Goal: Task Accomplishment & Management: Manage account settings

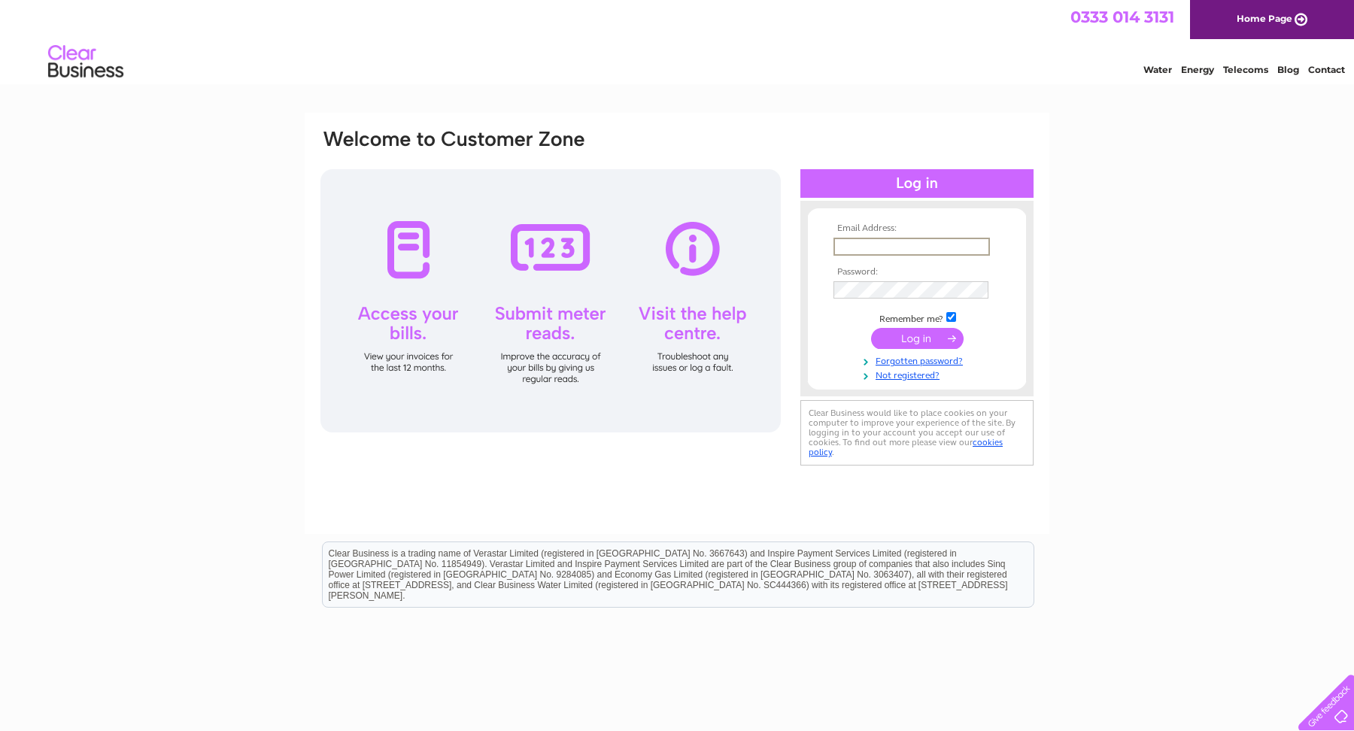
type input "yoboriink@gmail.com"
click at [926, 342] on input "submit" at bounding box center [917, 338] width 93 height 21
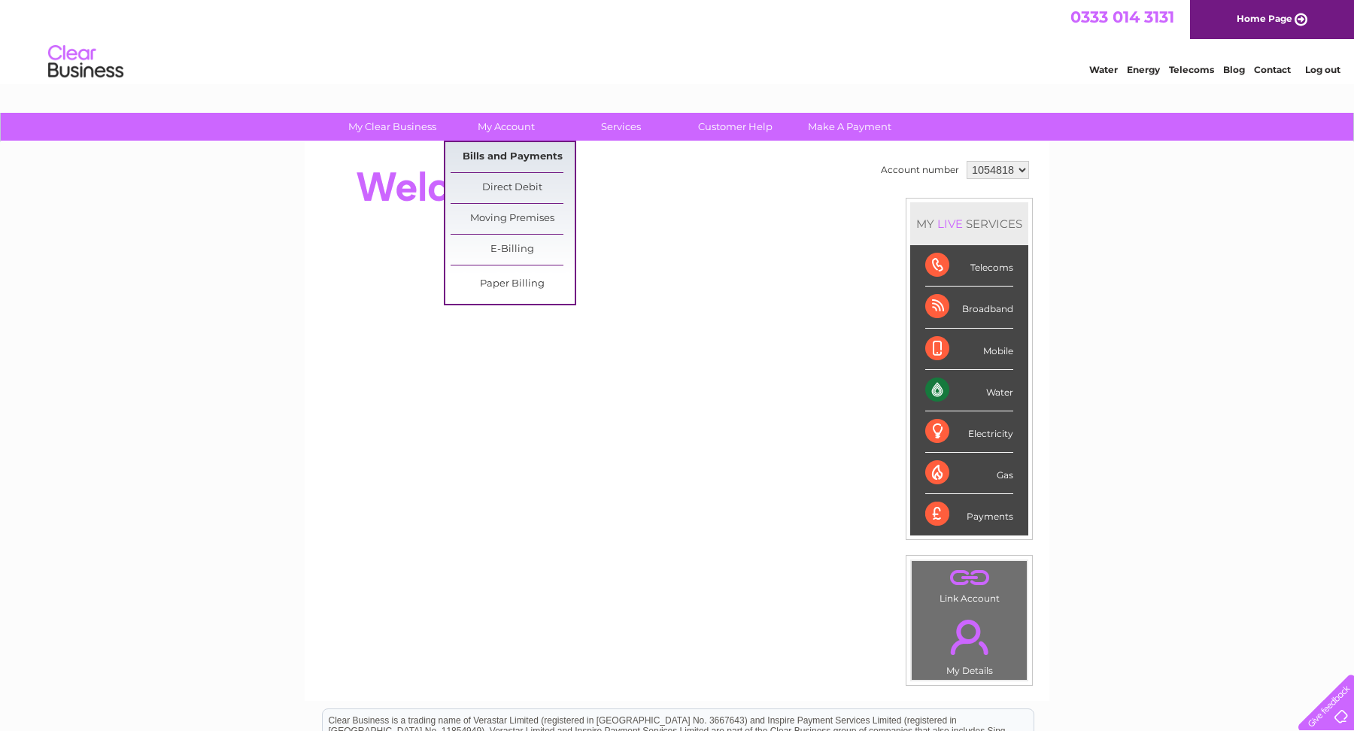
click at [523, 160] on link "Bills and Payments" at bounding box center [513, 157] width 124 height 30
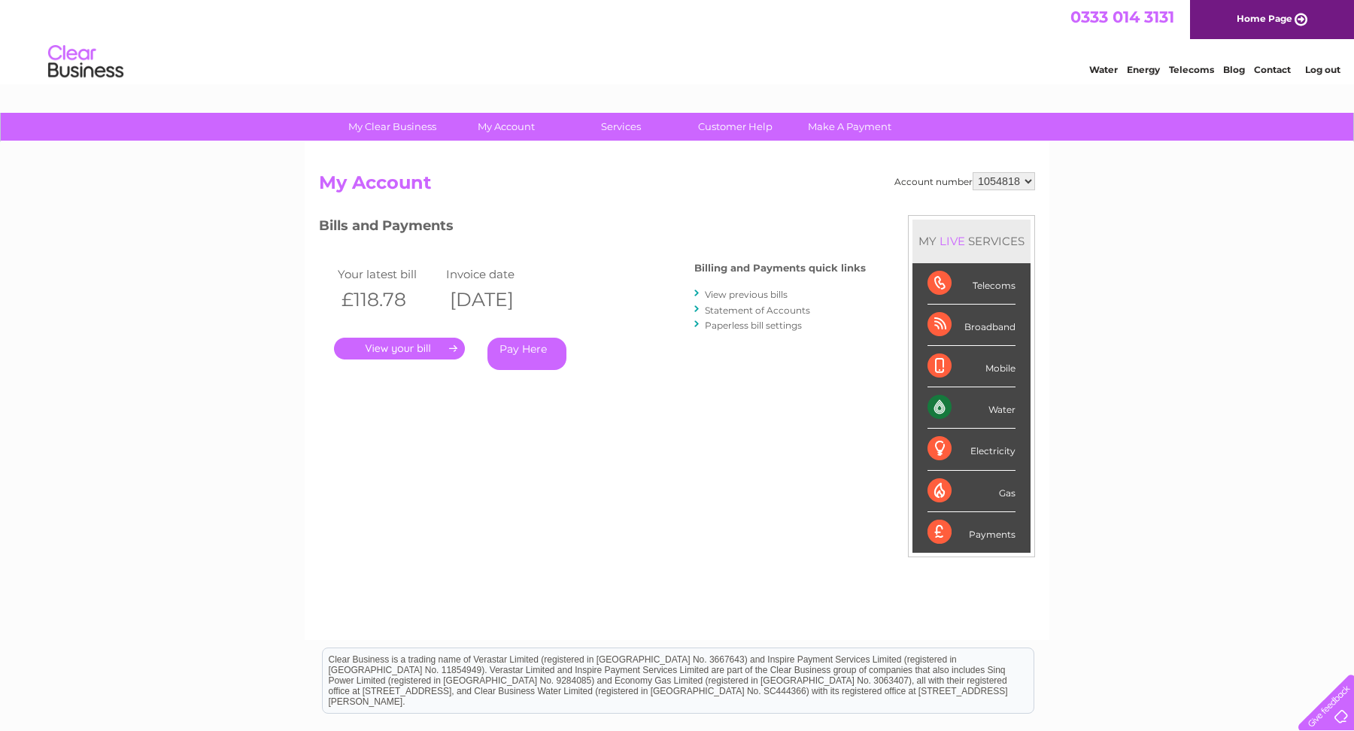
click at [439, 351] on link "." at bounding box center [399, 349] width 131 height 22
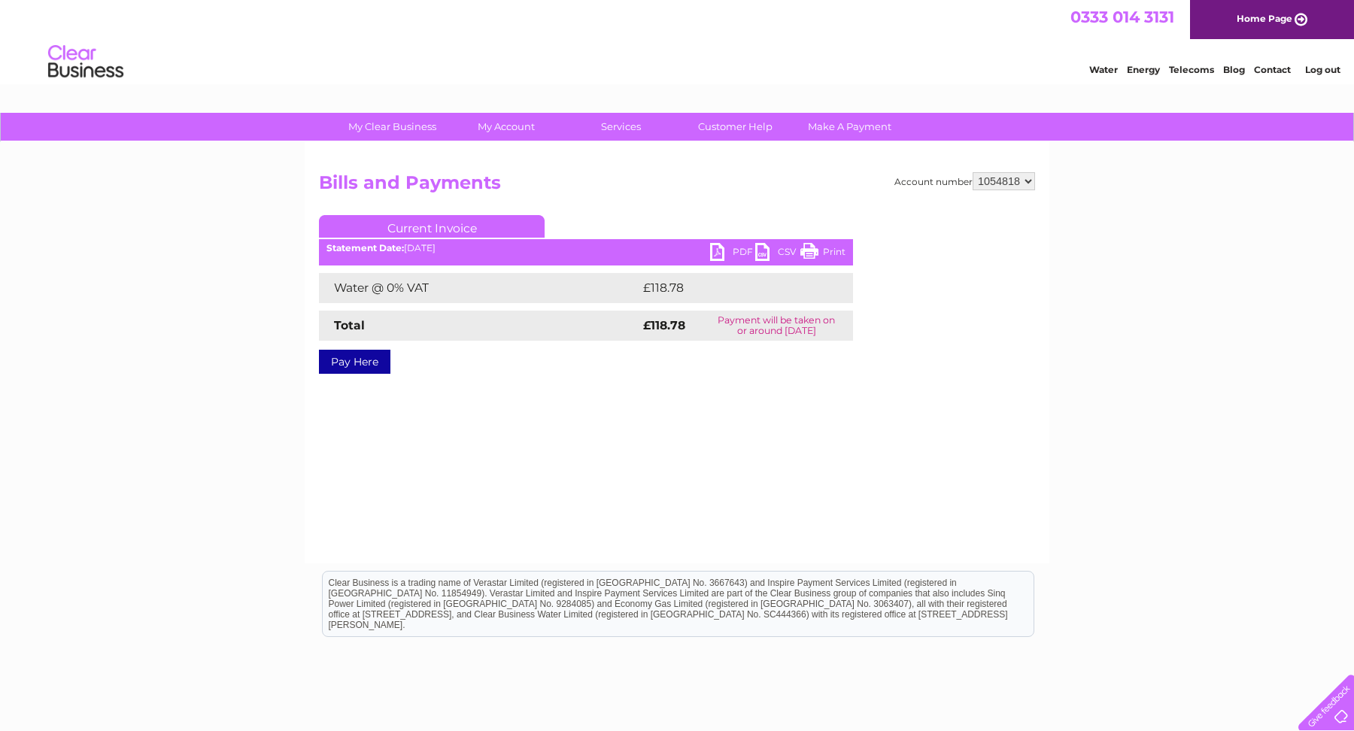
click at [540, 175] on h2 "Bills and Payments" at bounding box center [677, 186] width 716 height 29
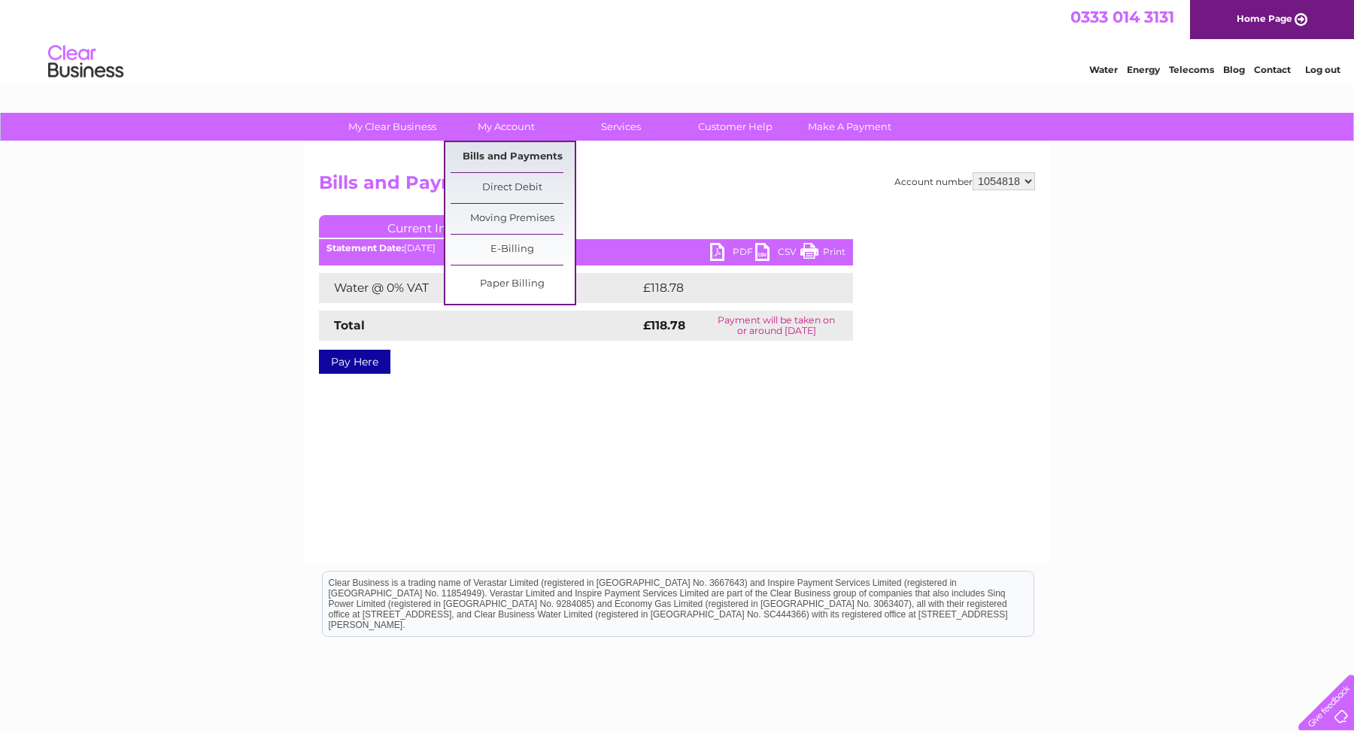
click at [524, 159] on link "Bills and Payments" at bounding box center [513, 157] width 124 height 30
click at [524, 147] on link "Bills and Payments" at bounding box center [513, 157] width 124 height 30
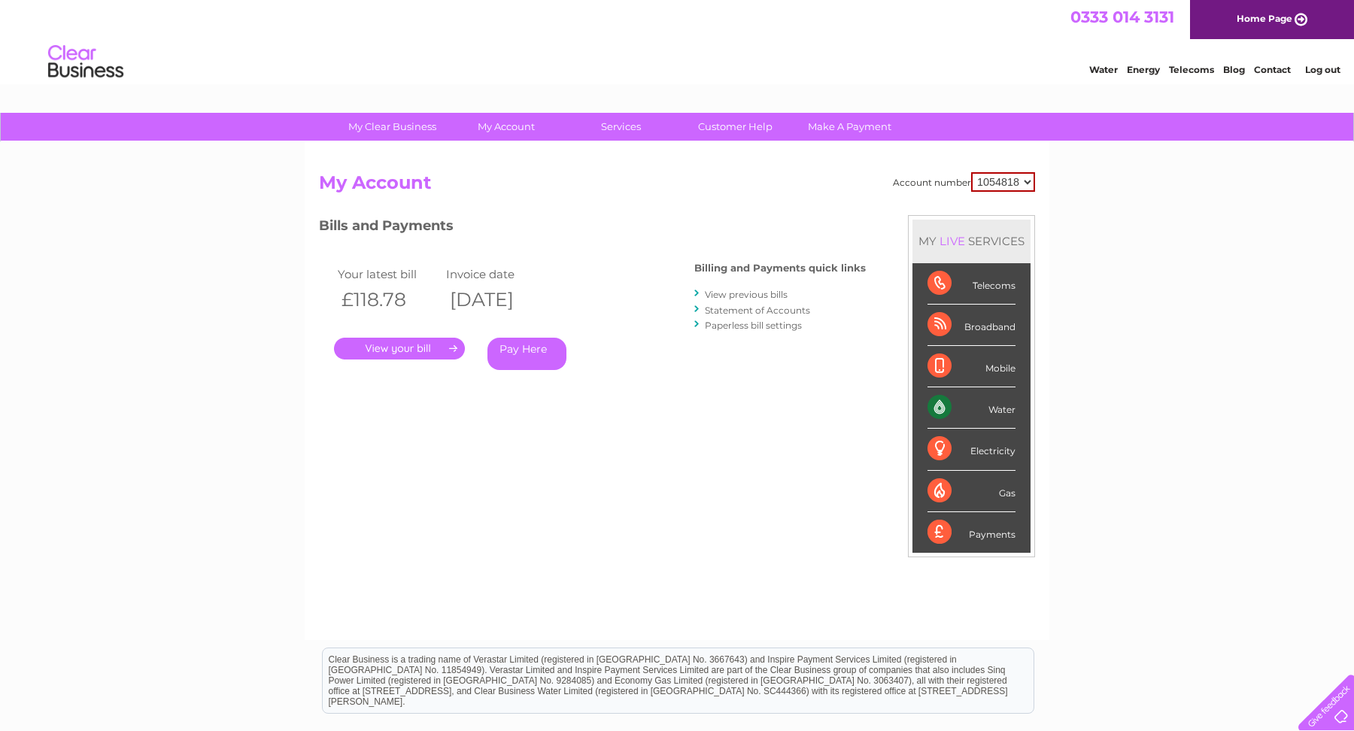
click at [729, 295] on link "View previous bills" at bounding box center [746, 294] width 83 height 11
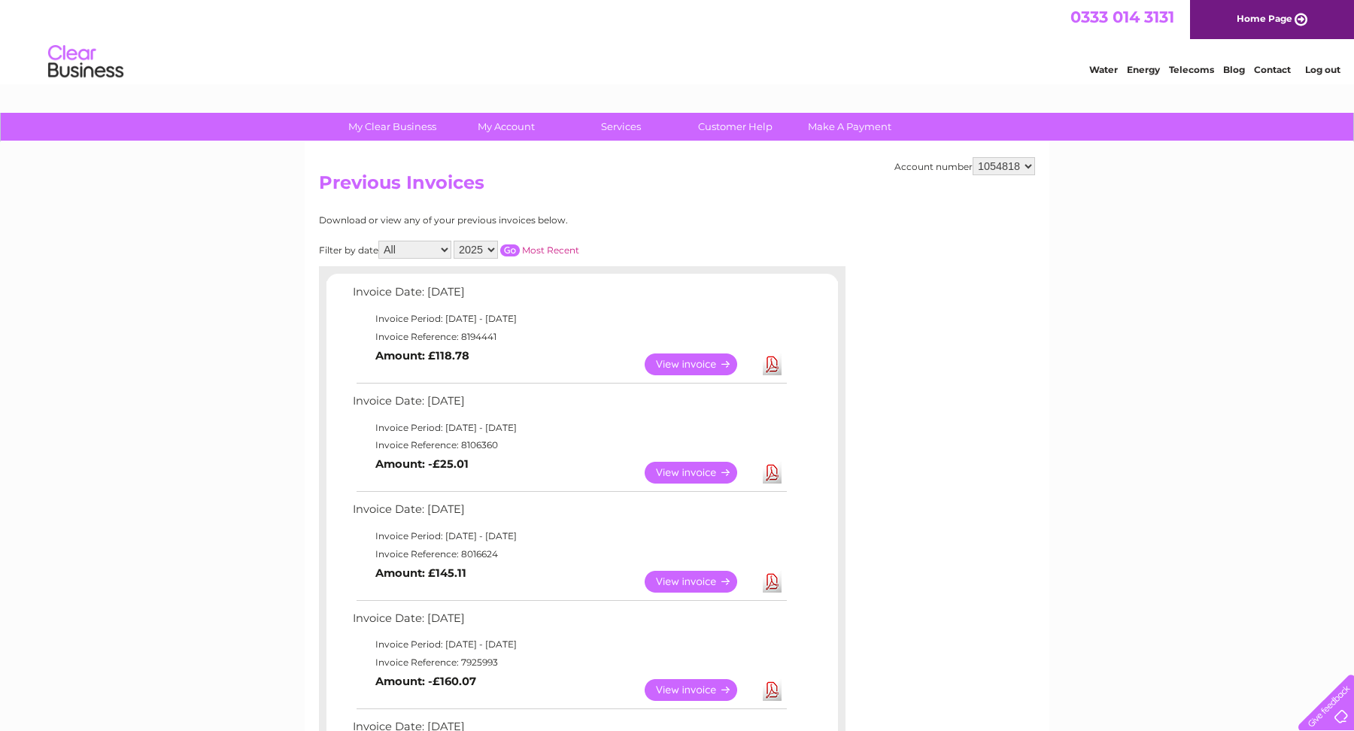
click at [658, 360] on link "View" at bounding box center [700, 365] width 111 height 22
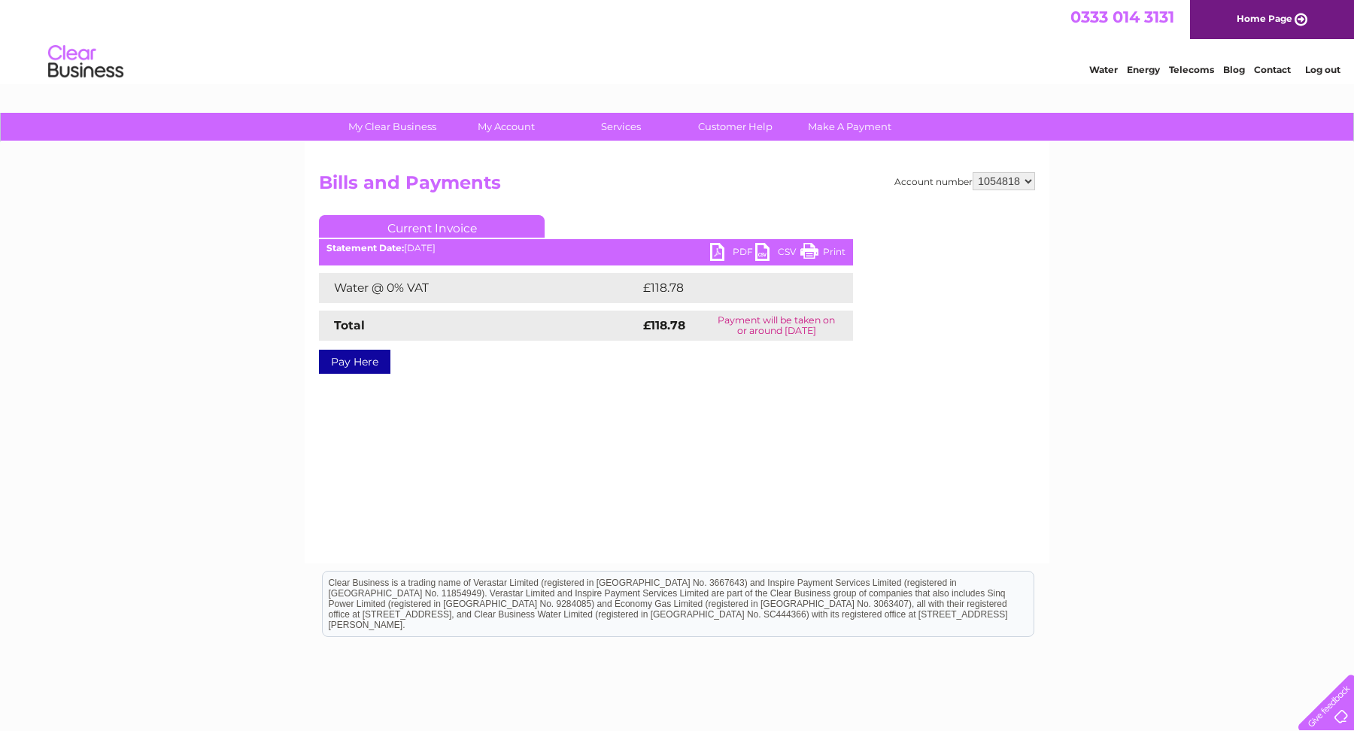
click at [732, 246] on link "PDF" at bounding box center [732, 254] width 45 height 22
